Goal: Task Accomplishment & Management: Use online tool/utility

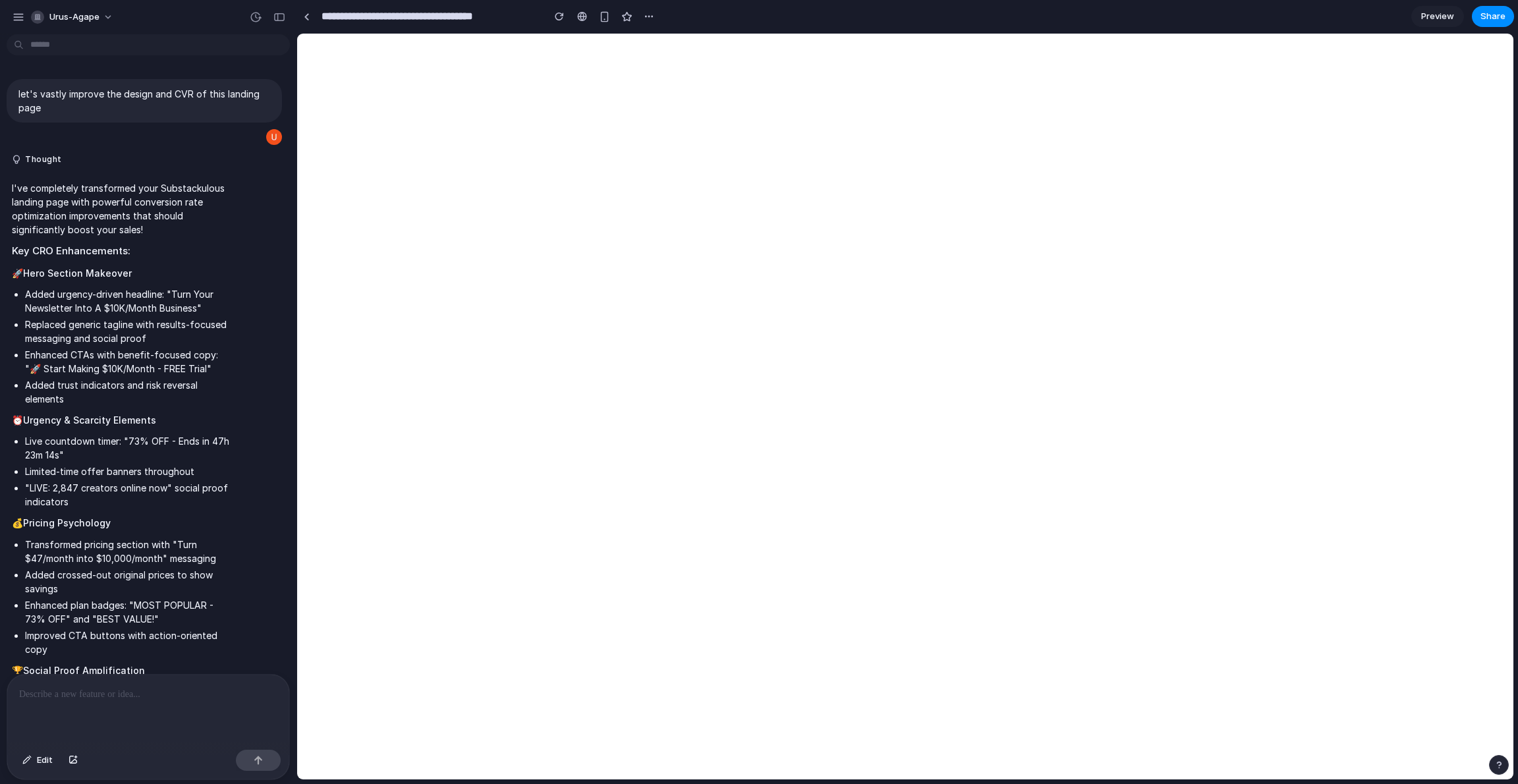
scroll to position [418, 0]
